Goal: Communication & Community: Answer question/provide support

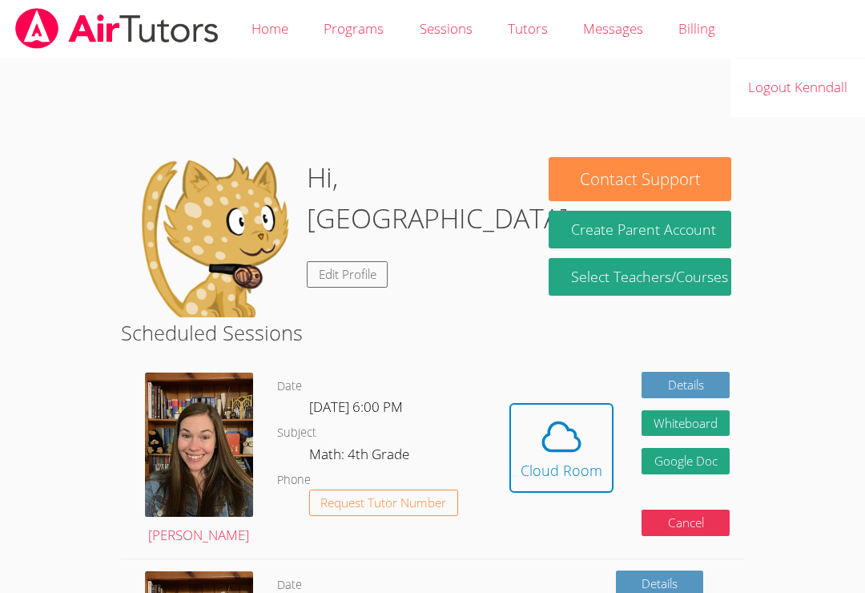
click at [559, 452] on icon at bounding box center [561, 436] width 45 height 45
click at [527, 403] on button "Cloud Room" at bounding box center [562, 448] width 104 height 90
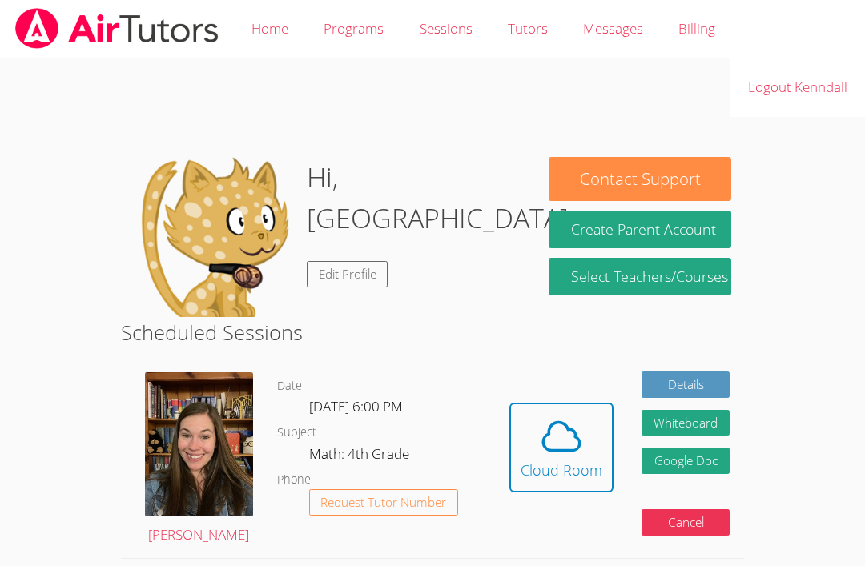
click at [533, 431] on span at bounding box center [562, 436] width 82 height 45
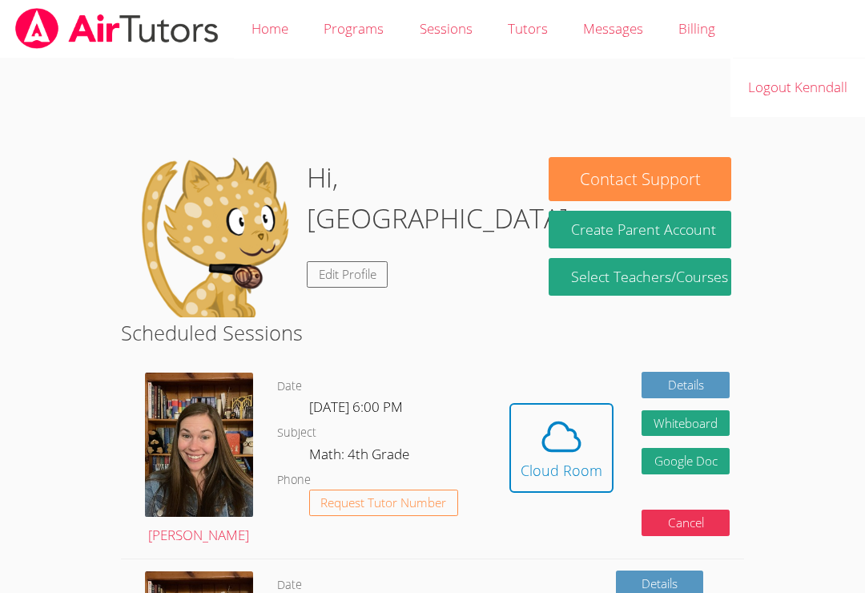
click at [546, 436] on icon at bounding box center [561, 436] width 45 height 45
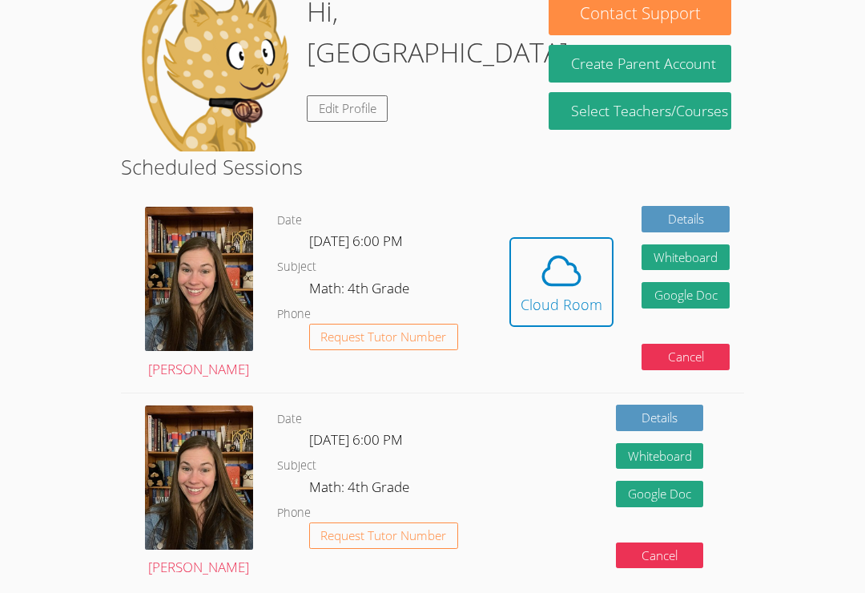
scroll to position [166, 0]
click at [552, 277] on icon at bounding box center [561, 270] width 45 height 45
click at [578, 294] on div "Cloud Room" at bounding box center [562, 304] width 82 height 22
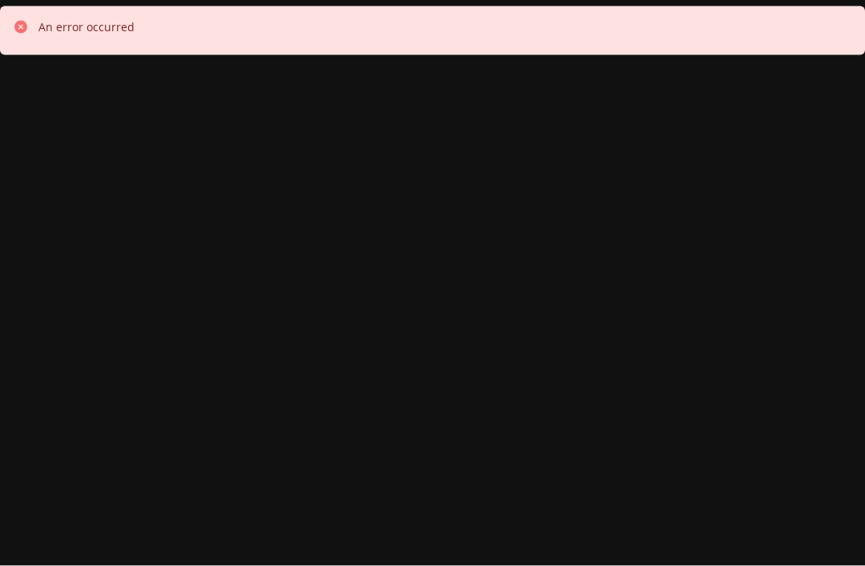
click at [185, 222] on div "An error occurred" at bounding box center [432, 283] width 865 height 566
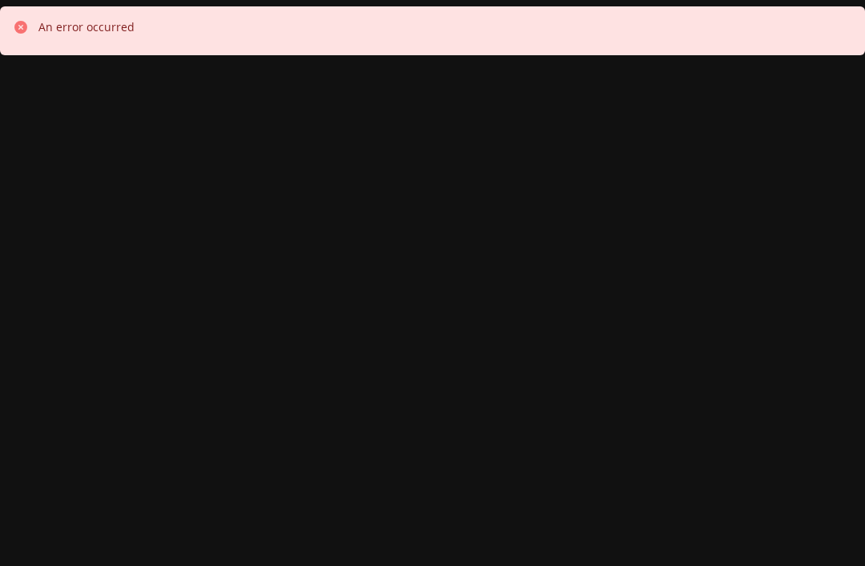
click at [583, 1] on div "An error occurred" at bounding box center [432, 283] width 865 height 566
click at [9, 332] on div "An error occurred" at bounding box center [432, 283] width 865 height 566
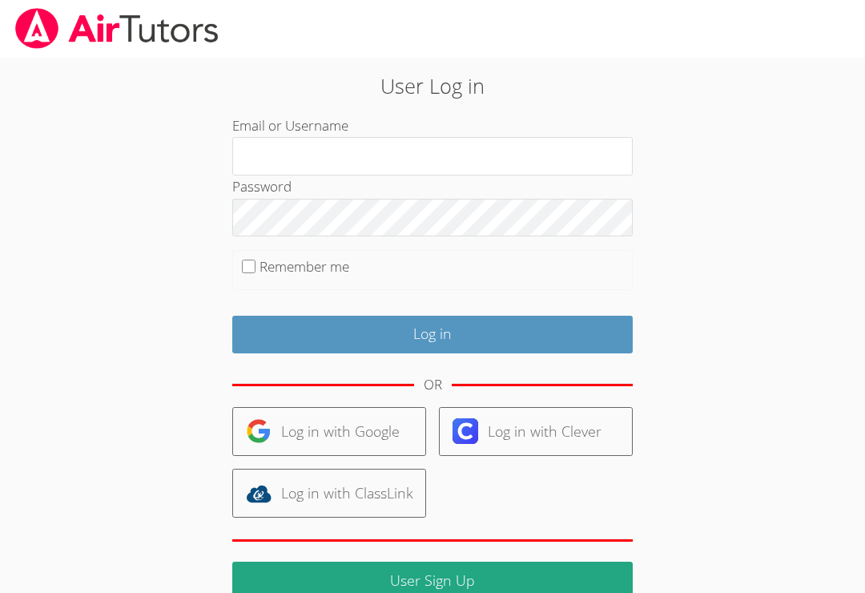
click at [281, 157] on input "Email or Username" at bounding box center [432, 156] width 401 height 38
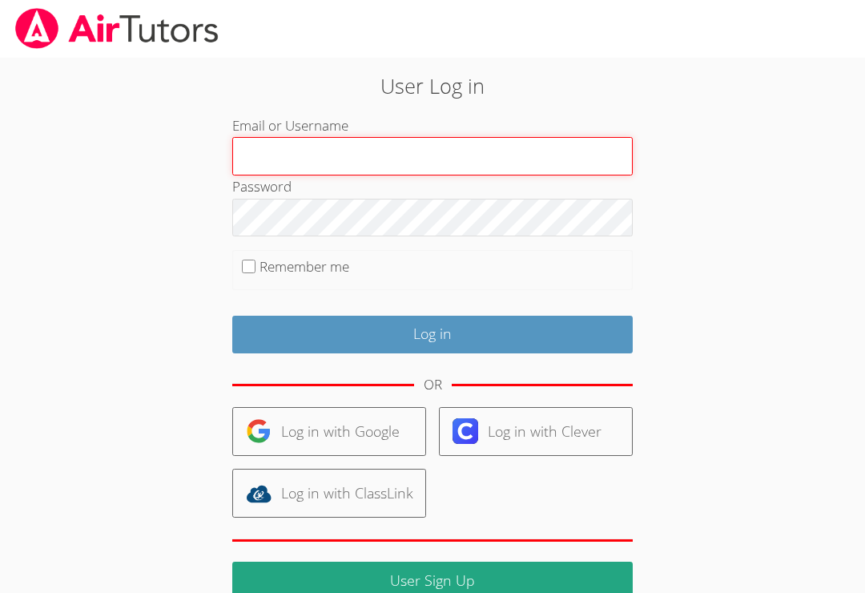
type input "Kenndallf"
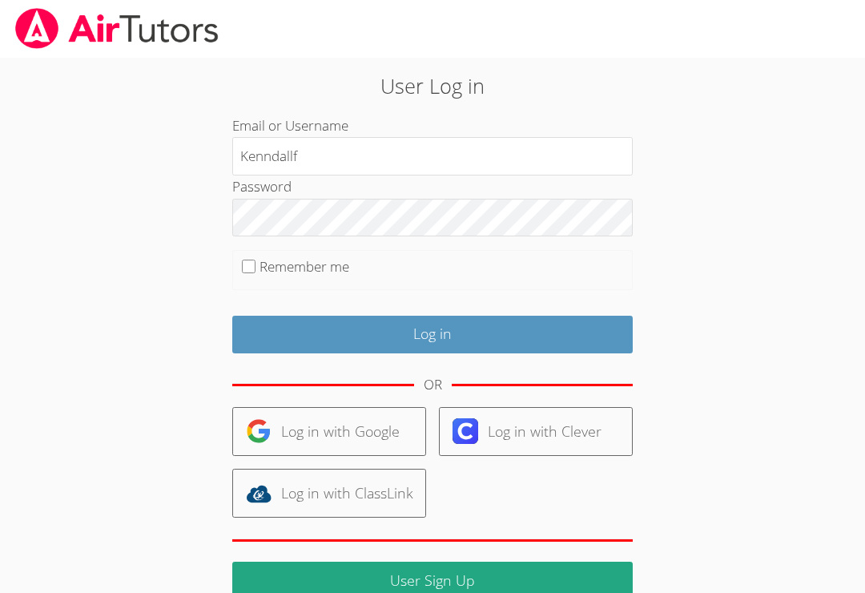
click at [433, 332] on input "Log in" at bounding box center [432, 335] width 401 height 38
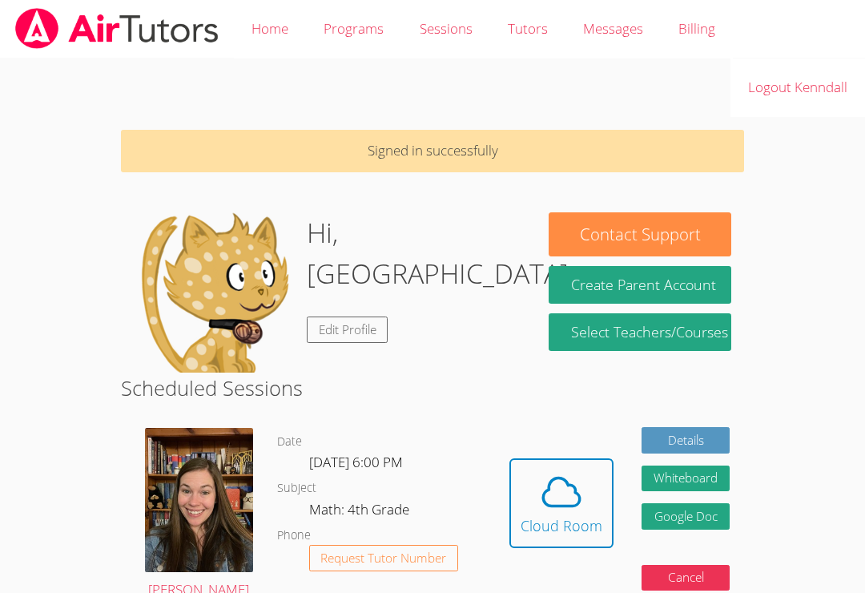
click at [567, 498] on icon at bounding box center [561, 492] width 45 height 45
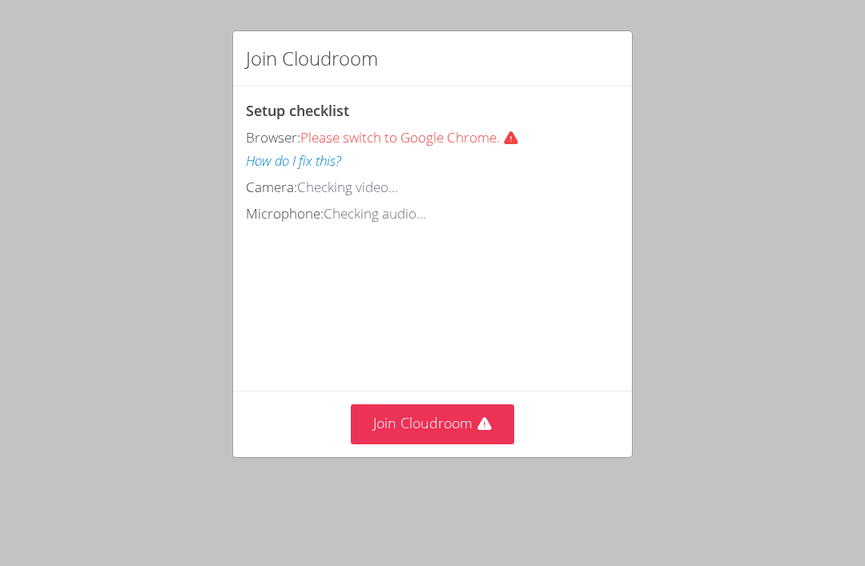
click at [397, 420] on button "Join Cloudroom" at bounding box center [433, 424] width 164 height 39
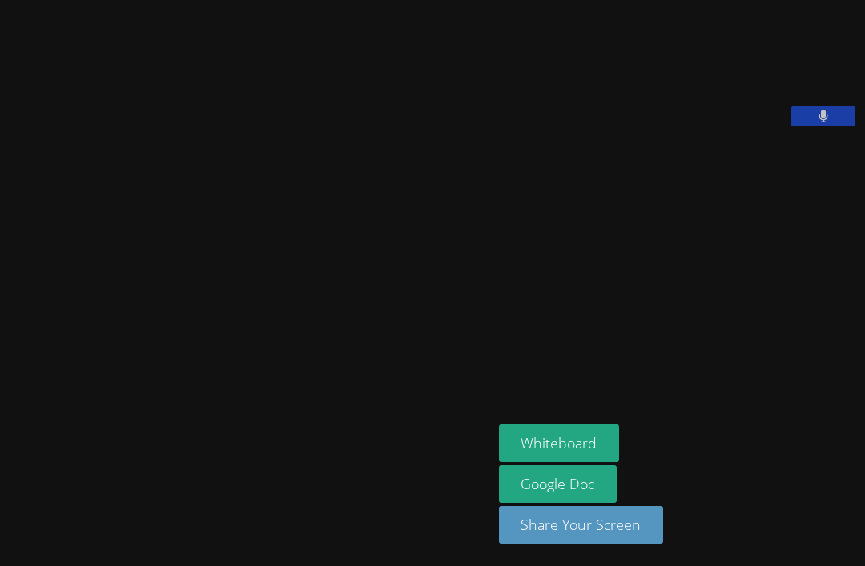
click at [719, 409] on aside "[PERSON_NAME] Whiteboard Google Doc Share Your Screen" at bounding box center [679, 283] width 373 height 566
click at [0, 159] on main "[PERSON_NAME]" at bounding box center [246, 283] width 493 height 566
click at [809, 329] on aside "[PERSON_NAME] Whiteboard Google Doc Share Your Screen" at bounding box center [679, 283] width 373 height 566
click at [163, 131] on div "[PERSON_NAME]" at bounding box center [246, 283] width 480 height 554
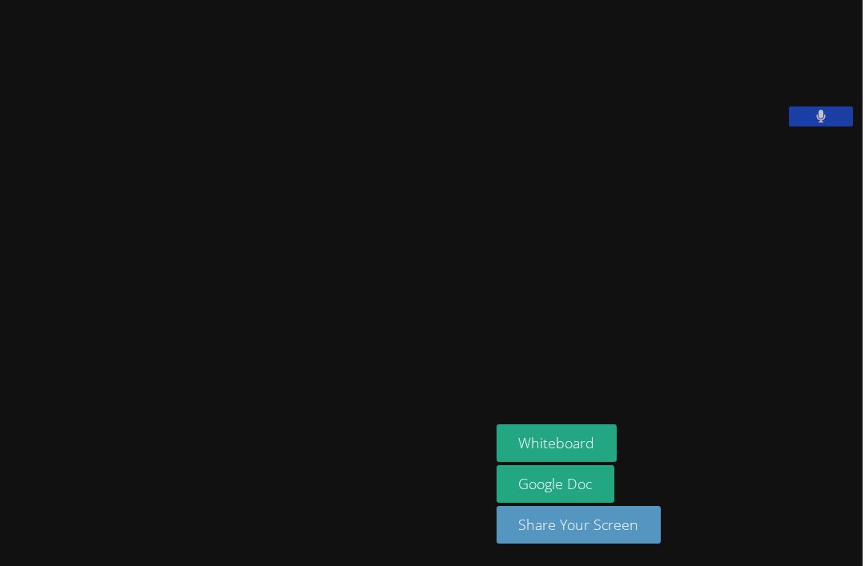
click at [36, 558] on div "[PERSON_NAME]" at bounding box center [246, 283] width 480 height 554
click at [36, 560] on div "[PERSON_NAME]" at bounding box center [246, 283] width 480 height 554
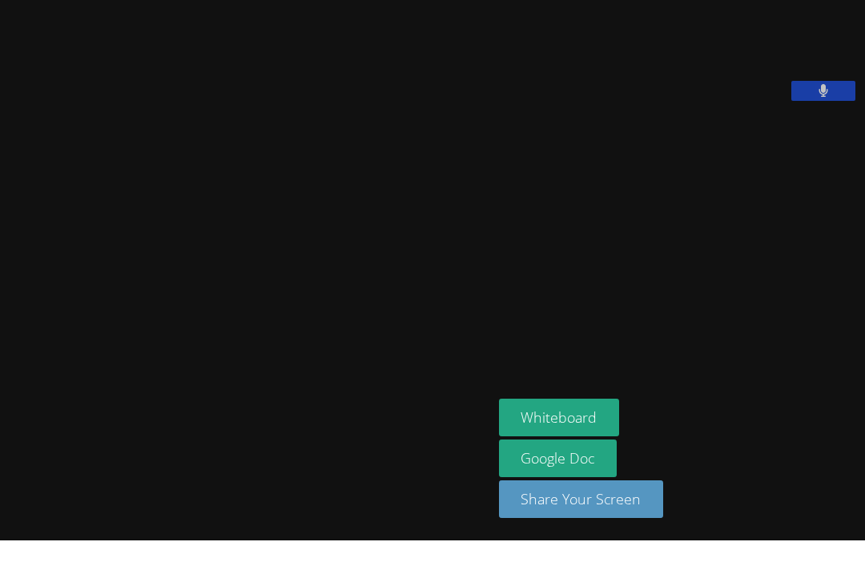
scroll to position [0, 0]
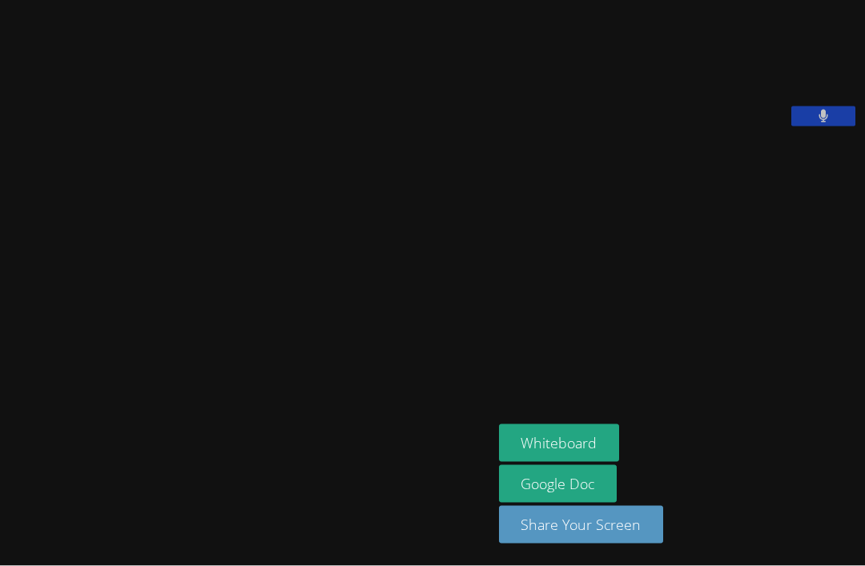
click at [507, 544] on button "Share Your Screen" at bounding box center [581, 525] width 165 height 38
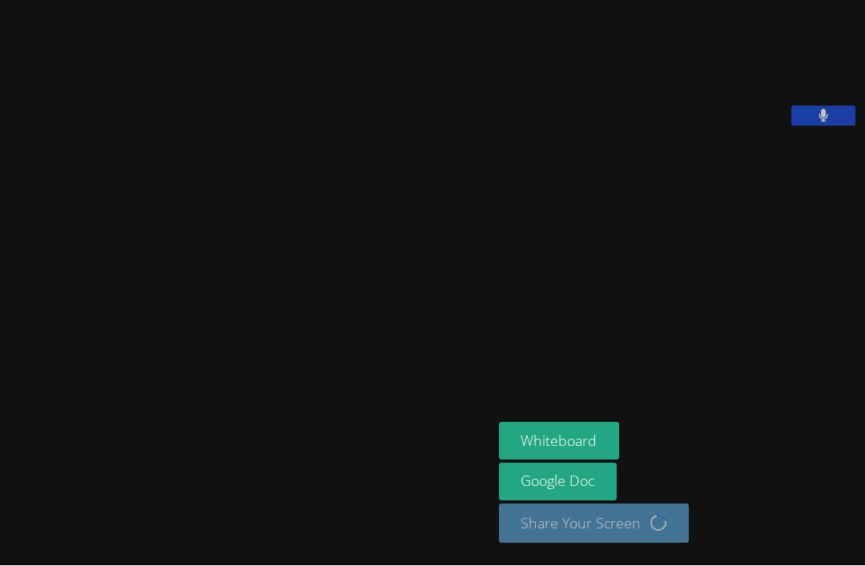
click at [493, 474] on aside "[PERSON_NAME] Whiteboard Google Doc Share Your Screen Loading..." at bounding box center [679, 283] width 373 height 566
click at [499, 461] on button "Whiteboard" at bounding box center [559, 442] width 121 height 38
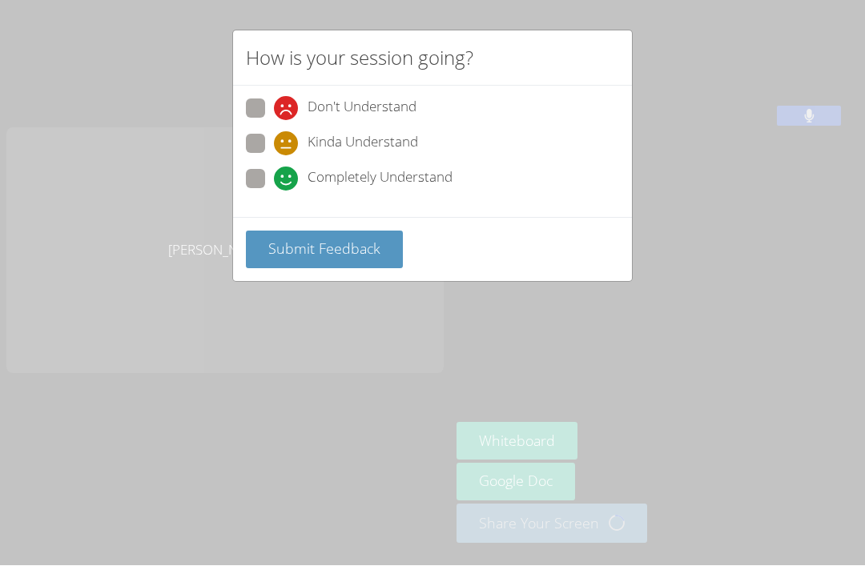
scroll to position [54, 0]
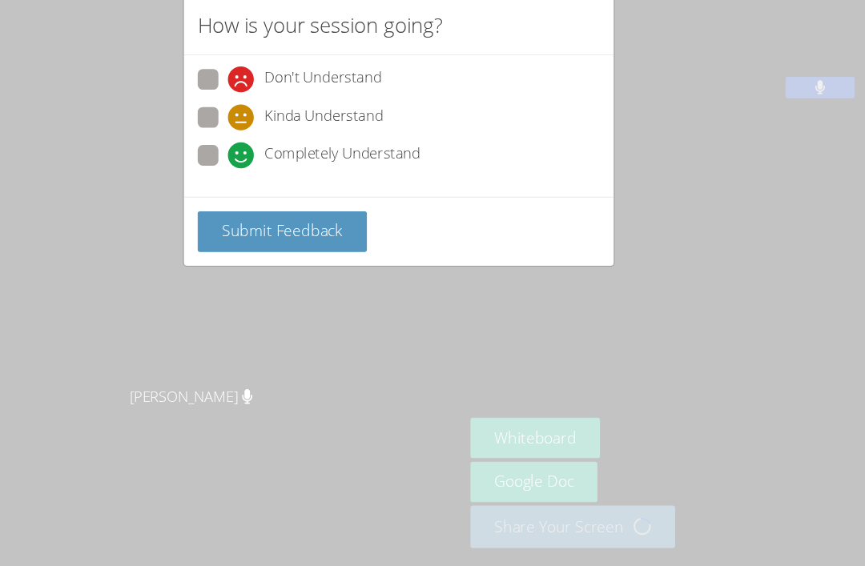
click at [246, 232] on button "Submit Feedback" at bounding box center [324, 251] width 157 height 38
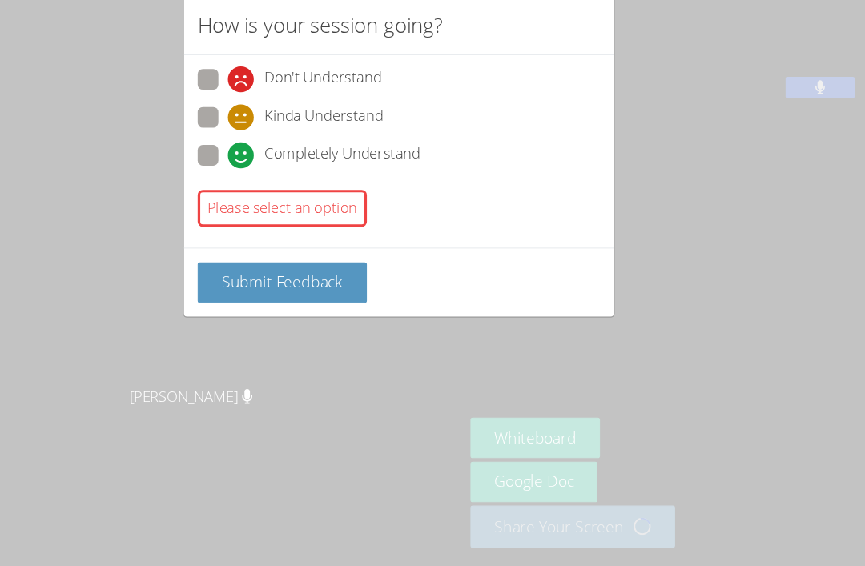
click at [268, 287] on span "Submit Feedback" at bounding box center [324, 296] width 112 height 19
click at [274, 191] on span at bounding box center [274, 191] width 0 height 0
click at [274, 170] on input "Completely Understand" at bounding box center [281, 177] width 14 height 14
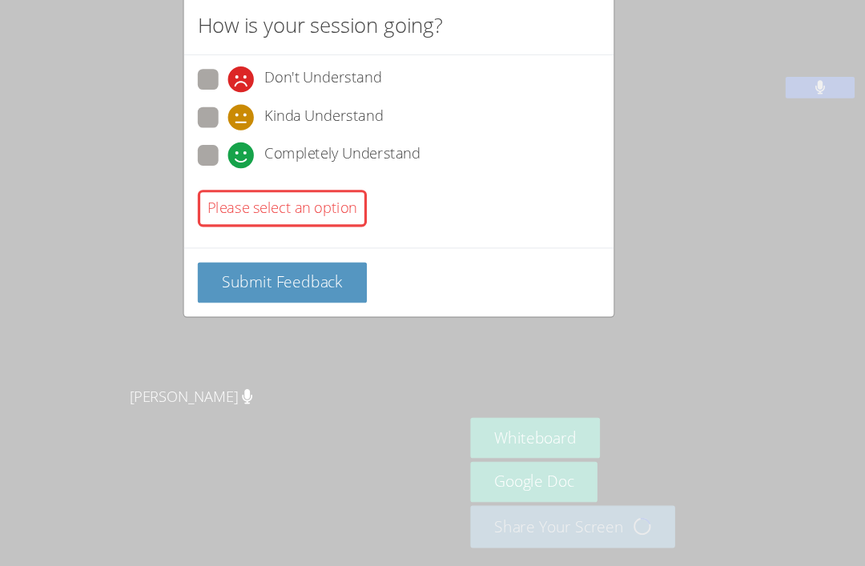
radio input "true"
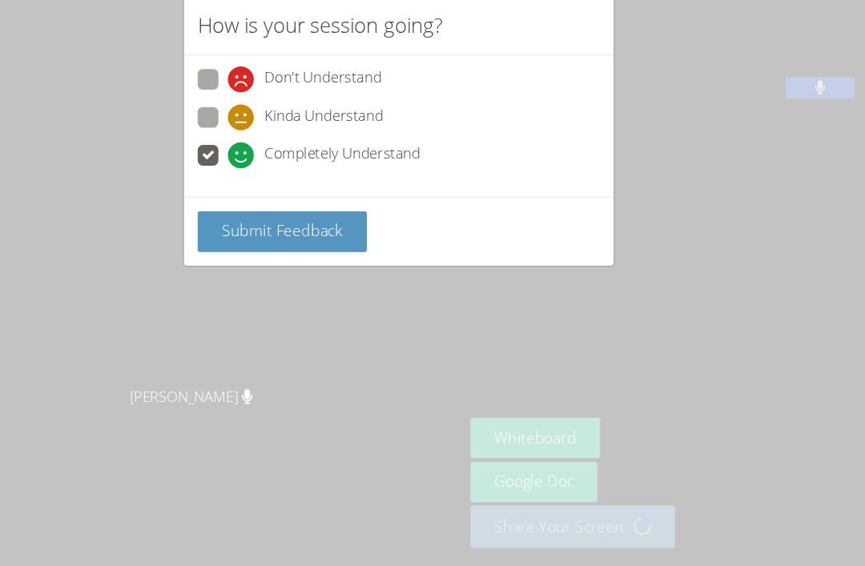
click at [274, 191] on span at bounding box center [274, 191] width 0 height 0
click at [274, 170] on input "Completely Understand" at bounding box center [281, 177] width 14 height 14
click at [244, 256] on div "How is your session going? Don't Understand Kinda Understand Completely Underst…" at bounding box center [432, 283] width 865 height 566
click at [268, 240] on span "Submit Feedback" at bounding box center [324, 249] width 112 height 19
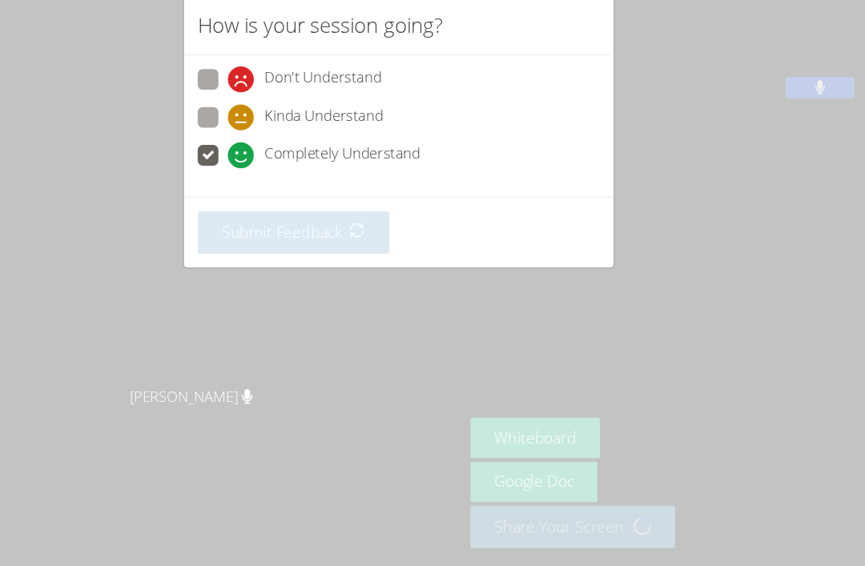
click at [235, 231] on div "Submit Feedback" at bounding box center [432, 251] width 399 height 66
